Goal: Find specific page/section: Find specific page/section

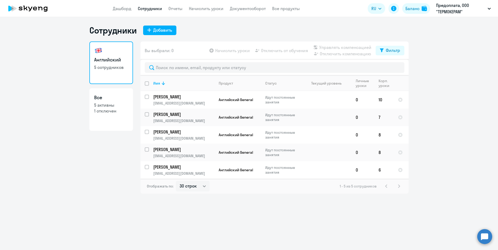
select select "30"
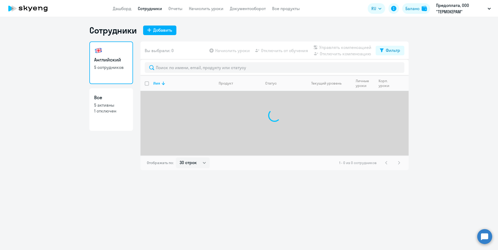
select select "30"
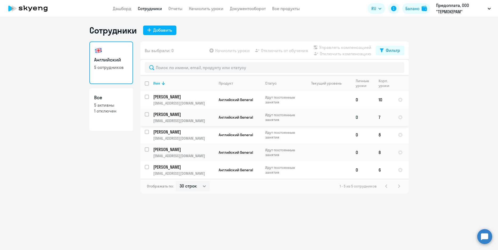
click at [206, 119] on p "[EMAIL_ADDRESS][DOMAIN_NAME]" at bounding box center [183, 120] width 61 height 5
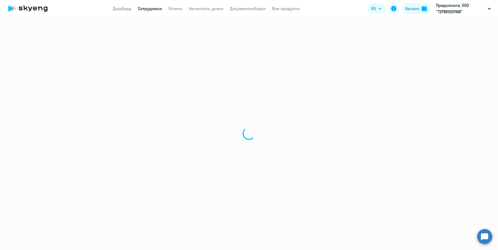
select select "english"
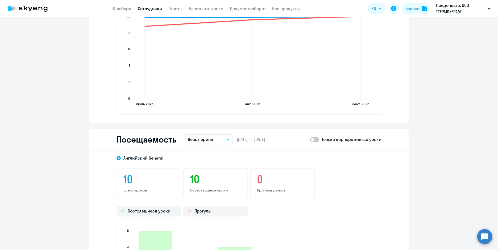
scroll to position [452, 0]
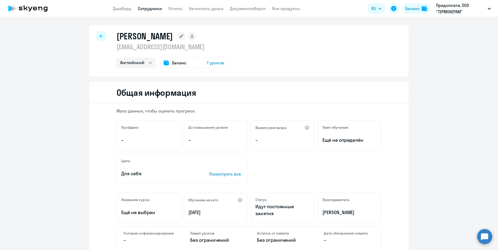
select select "30"
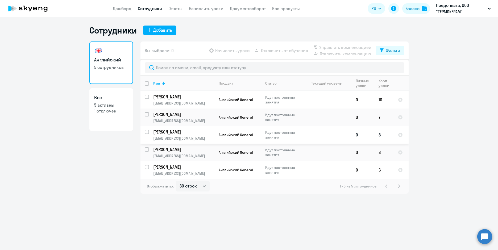
click at [200, 136] on p "[EMAIL_ADDRESS][DOMAIN_NAME]" at bounding box center [183, 138] width 61 height 5
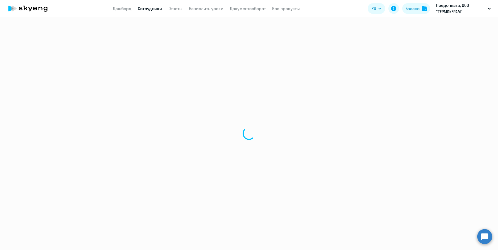
select select "english"
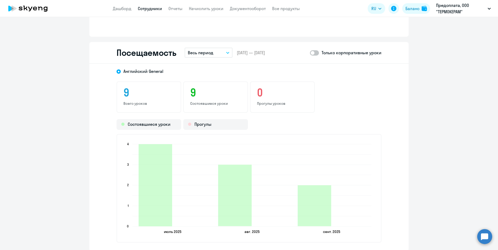
scroll to position [506, 0]
select select "30"
